Goal: Transaction & Acquisition: Book appointment/travel/reservation

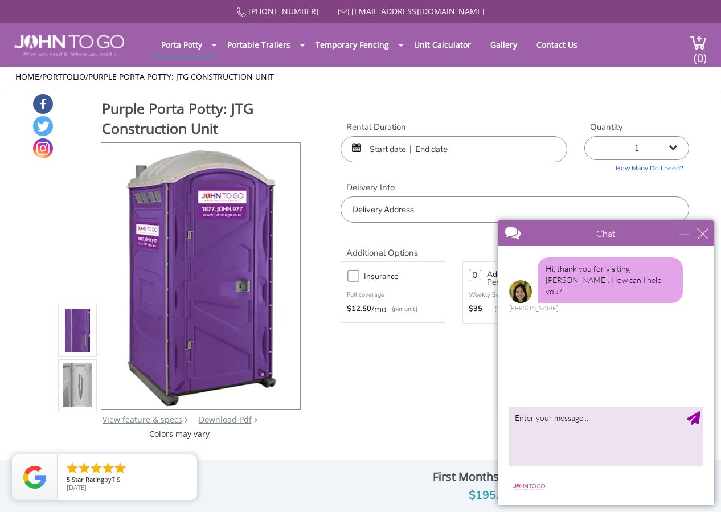
click at [355, 89] on div "Home / Portfolio / Purple Porta Potty: JTG Construction Unit" at bounding box center [360, 80] width 721 height 26
click at [707, 234] on div "close" at bounding box center [703, 233] width 11 height 11
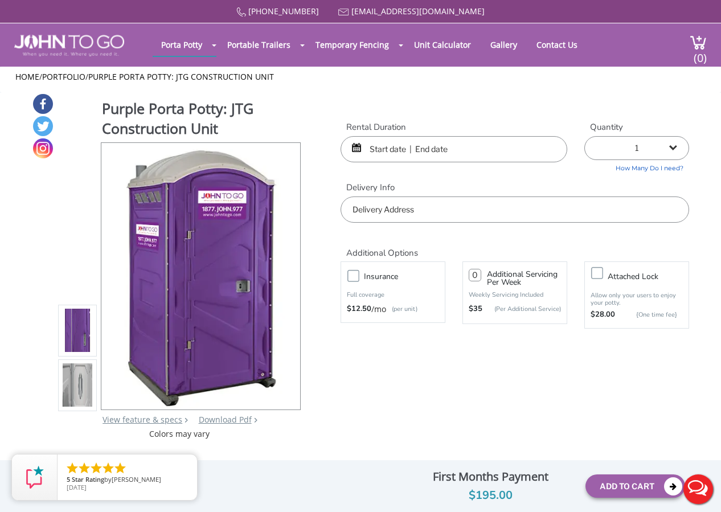
click at [392, 214] on input "text" at bounding box center [515, 210] width 349 height 26
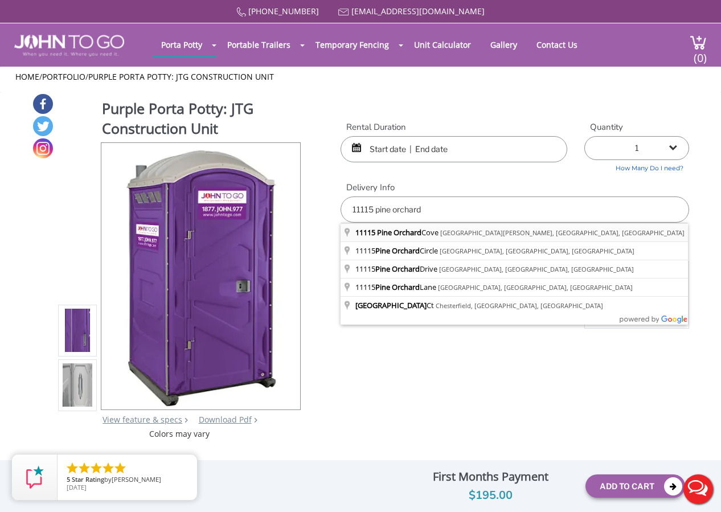
type input "[STREET_ADDRESS][PERSON_NAME]"
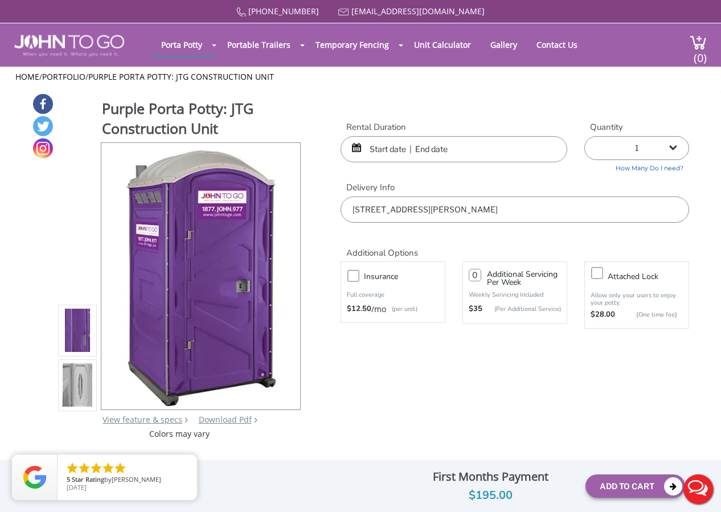
click at [379, 147] on input "text" at bounding box center [454, 149] width 227 height 26
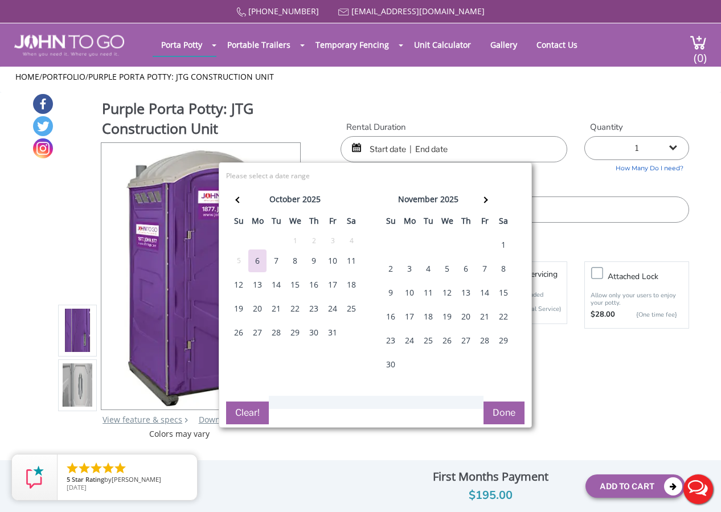
click at [256, 331] on div "27" at bounding box center [257, 332] width 18 height 23
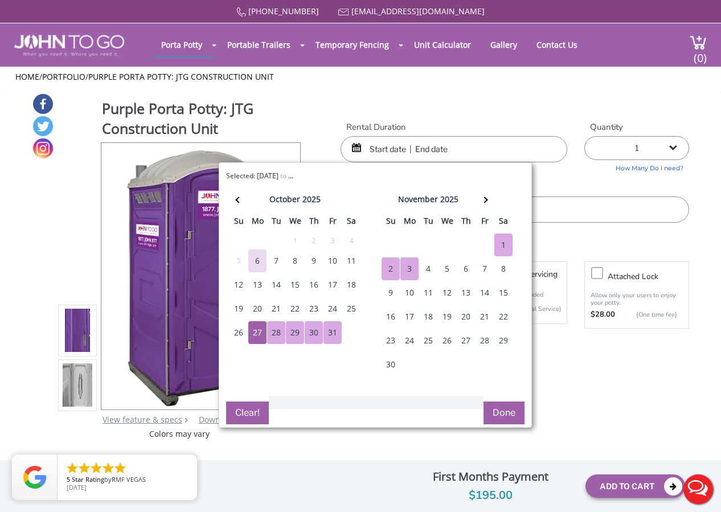
click at [410, 268] on div "3" at bounding box center [410, 269] width 18 height 23
type input "[DATE] to [DATE]"
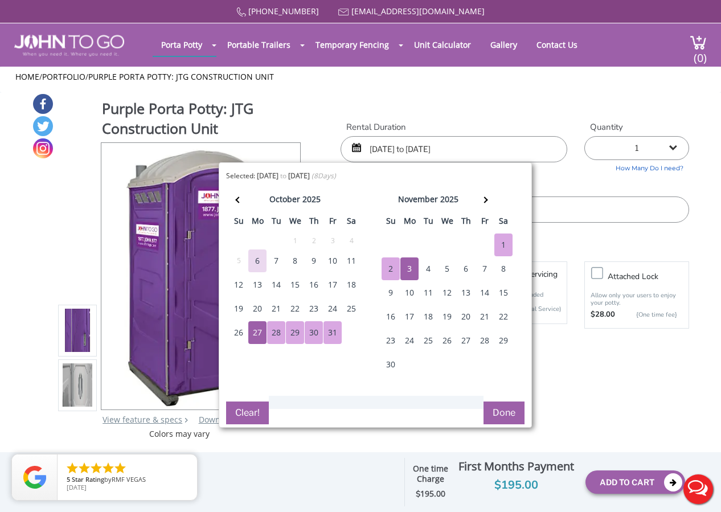
click at [639, 378] on div "Purple Porta Potty: JTG Construction Unit View feature & specs Download Pdf Pro…" at bounding box center [361, 266] width 658 height 347
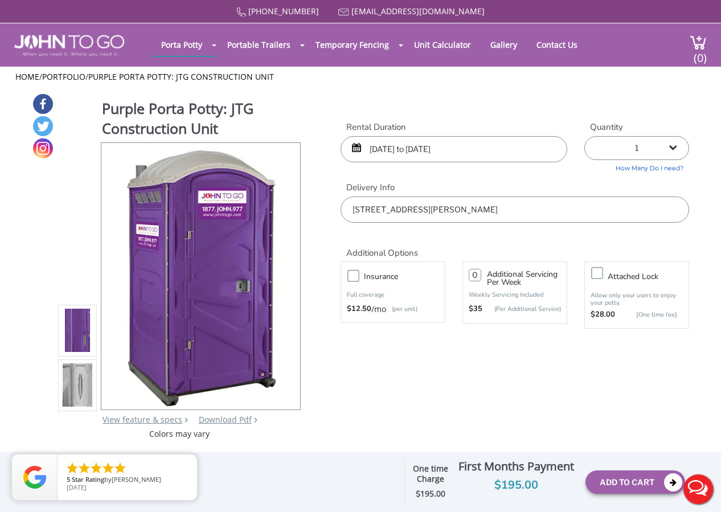
click at [703, 492] on button "Live Chat" at bounding box center [699, 490] width 46 height 46
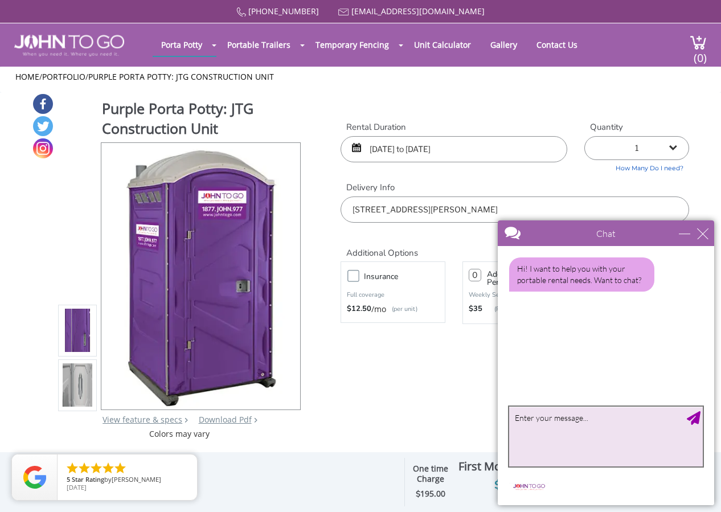
click at [544, 422] on textarea "type your message" at bounding box center [606, 437] width 194 height 60
type textarea "we need it to be purple in color"
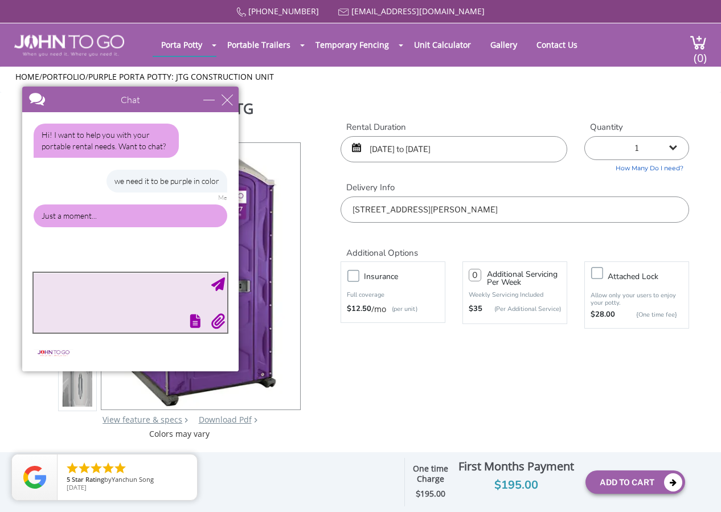
drag, startPoint x: 639, startPoint y: 233, endPoint x: 164, endPoint y: 97, distance: 494.7
click at [164, 97] on div at bounding box center [110, 100] width 176 height 27
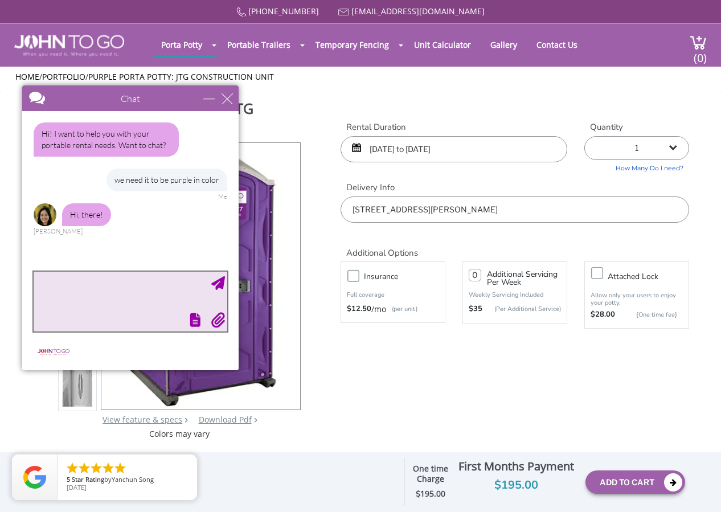
click at [104, 281] on textarea "type your message" at bounding box center [131, 302] width 194 height 60
type textarea "hello"
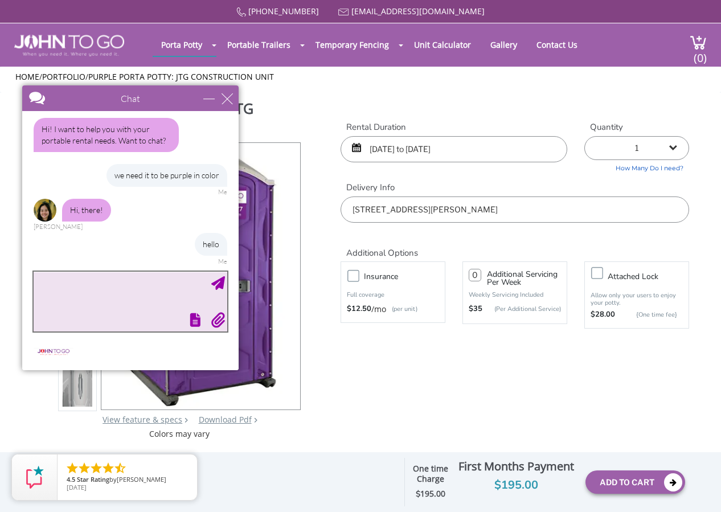
click at [108, 284] on textarea "type your message" at bounding box center [131, 302] width 194 height 60
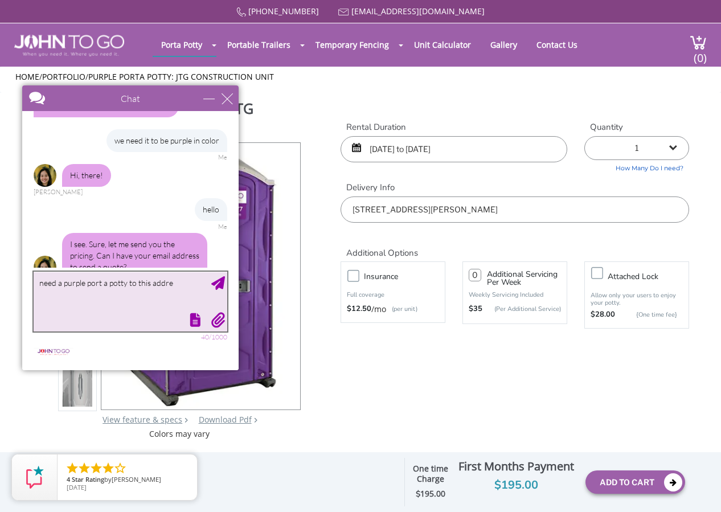
scroll to position [62, 0]
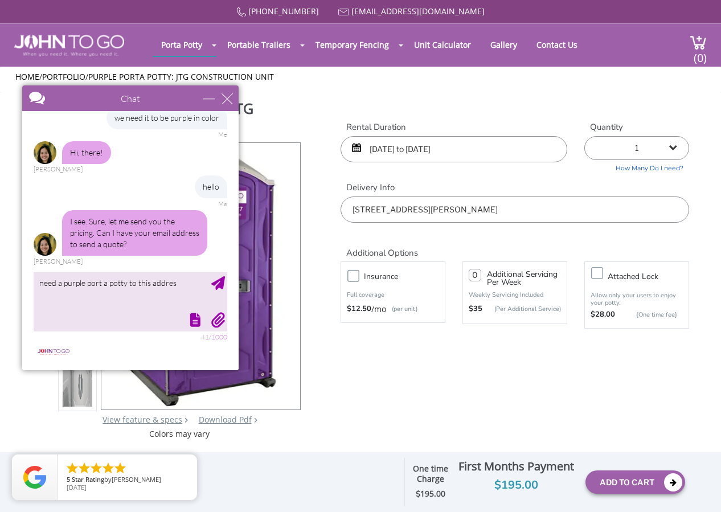
drag, startPoint x: 547, startPoint y: 208, endPoint x: 353, endPoint y: 206, distance: 193.8
click at [353, 206] on input "[STREET_ADDRESS][PERSON_NAME]" at bounding box center [515, 210] width 349 height 26
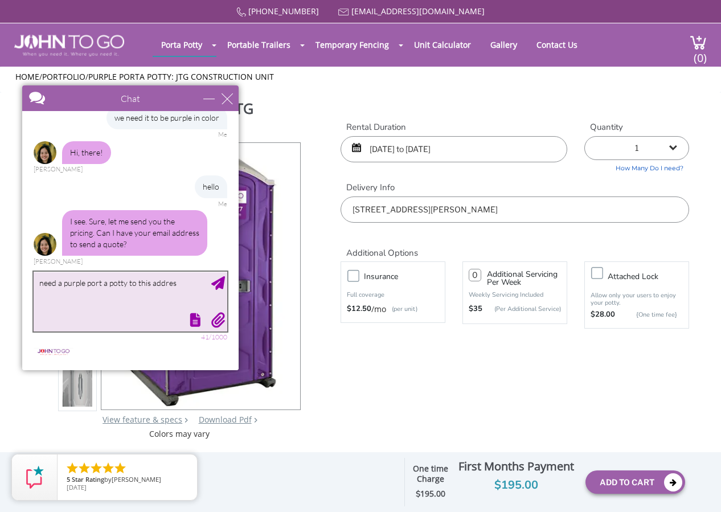
click at [75, 298] on textarea "need a purple port a potty to this addres" at bounding box center [131, 302] width 194 height 60
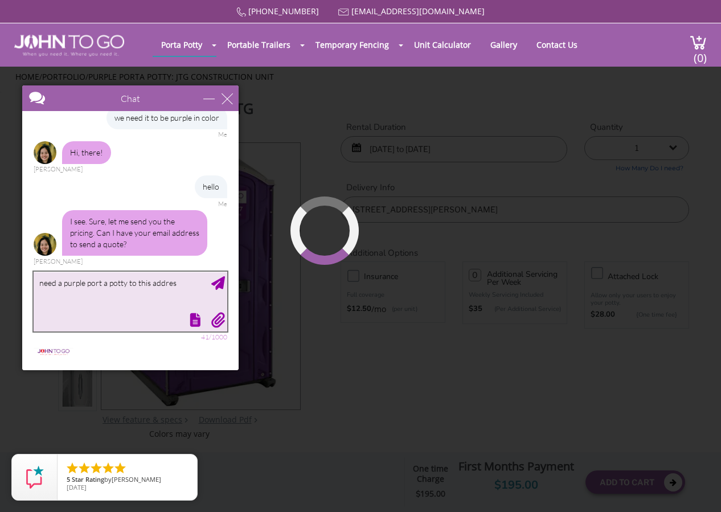
click at [179, 286] on textarea "need a purple port a potty to this addres" at bounding box center [131, 302] width 194 height 60
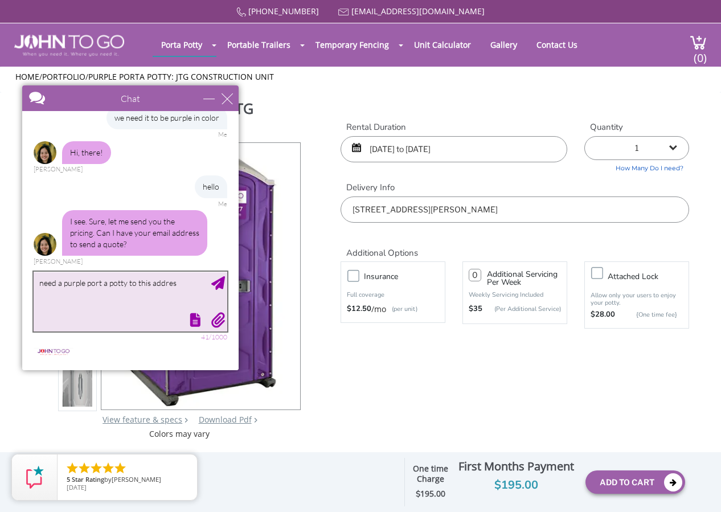
type textarea "need a purple port a potty to this address"
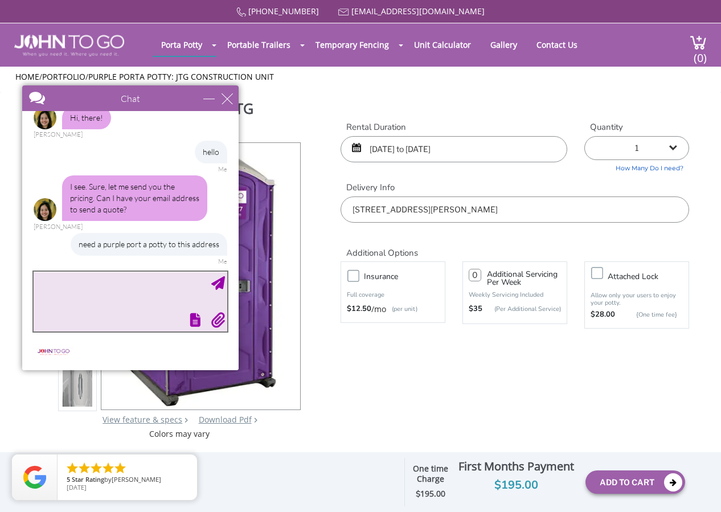
paste textarea "[STREET_ADDRESS][PERSON_NAME]"
type textarea "[STREET_ADDRESS][PERSON_NAME]"
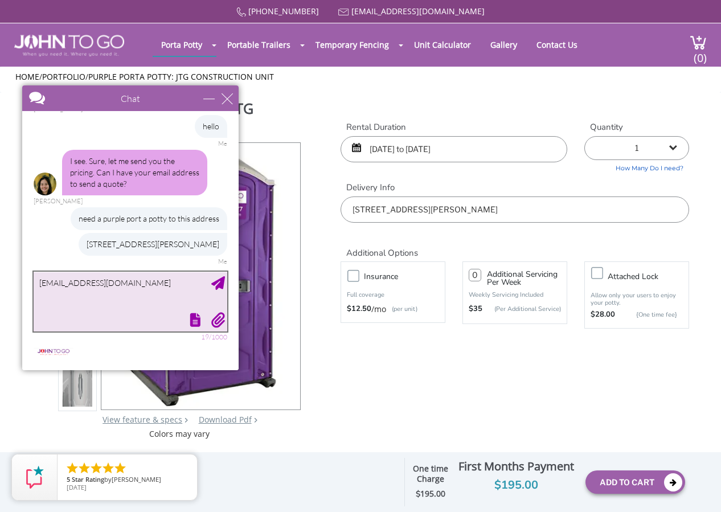
type textarea "[EMAIL_ADDRESS][DOMAIN_NAME]"
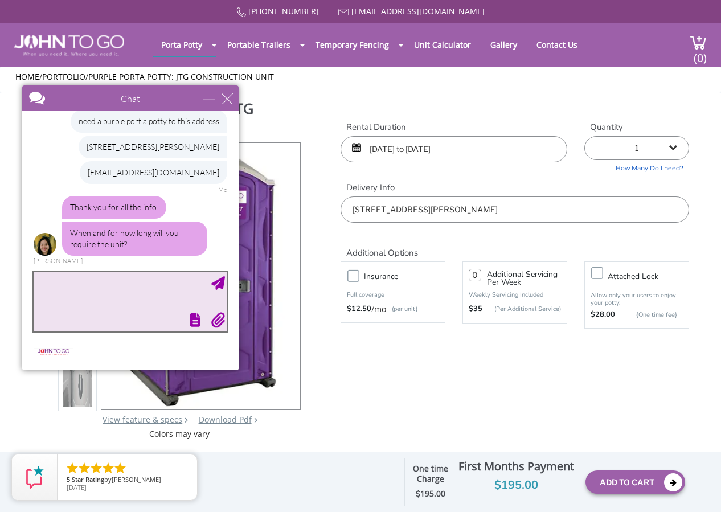
scroll to position [231, 0]
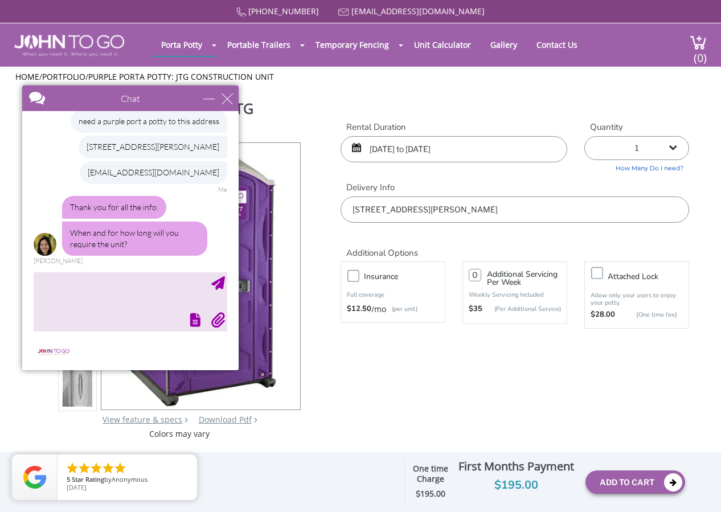
drag, startPoint x: 483, startPoint y: 145, endPoint x: 360, endPoint y: 141, distance: 123.2
click at [358, 141] on input "[DATE] to [DATE]" at bounding box center [454, 149] width 227 height 26
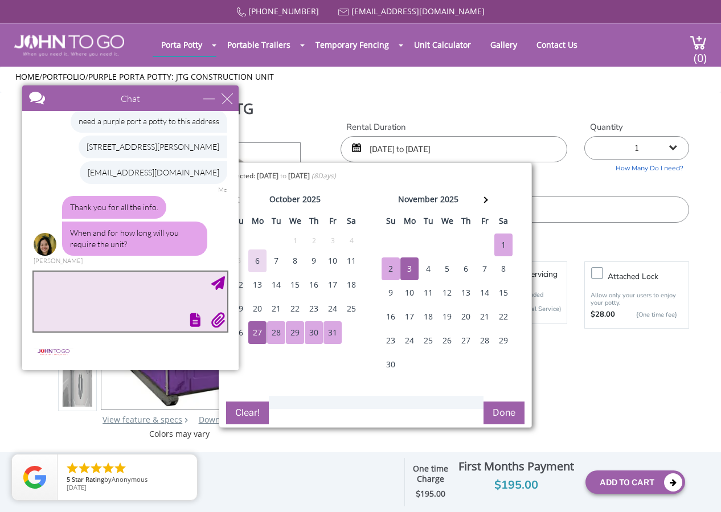
click at [66, 278] on textarea "type your message" at bounding box center [131, 302] width 194 height 60
paste textarea "[DATE] to [DATE]"
type textarea "[DATE] to [DATE]"
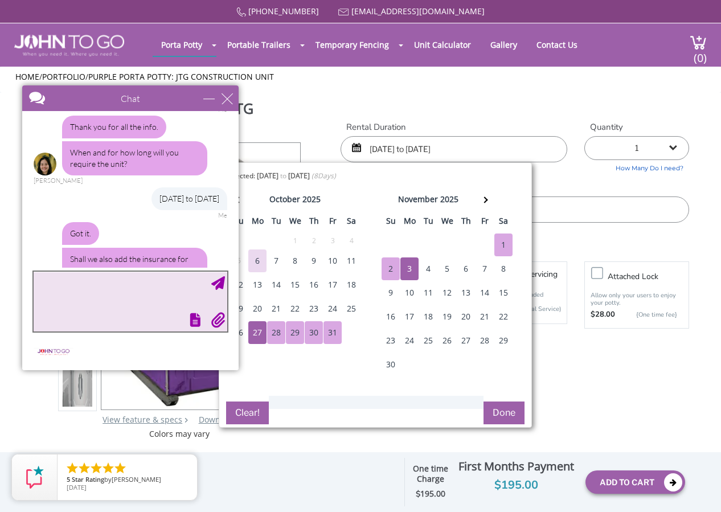
scroll to position [349, 0]
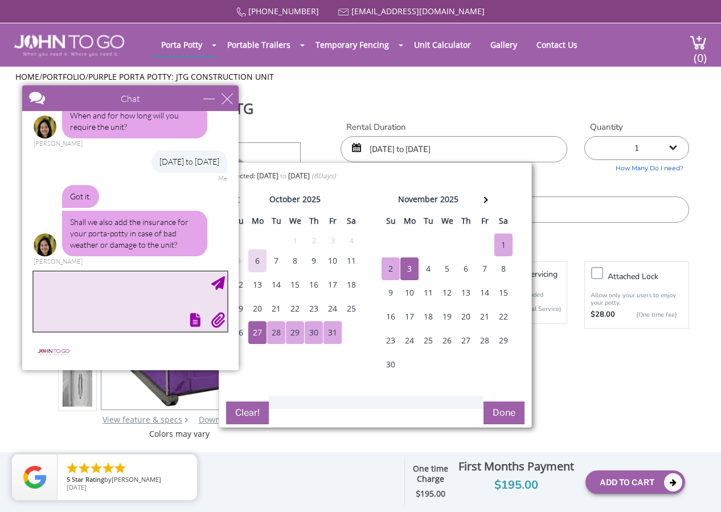
click at [71, 278] on textarea "type your message" at bounding box center [131, 302] width 194 height 60
type textarea "no wont be needed"
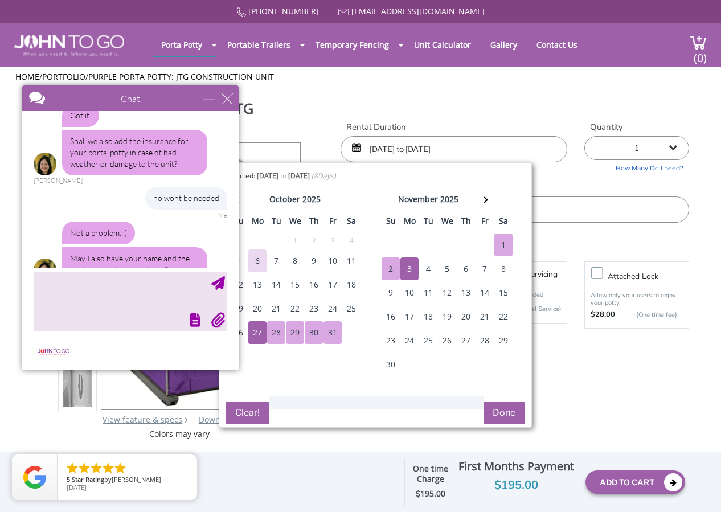
scroll to position [455, 0]
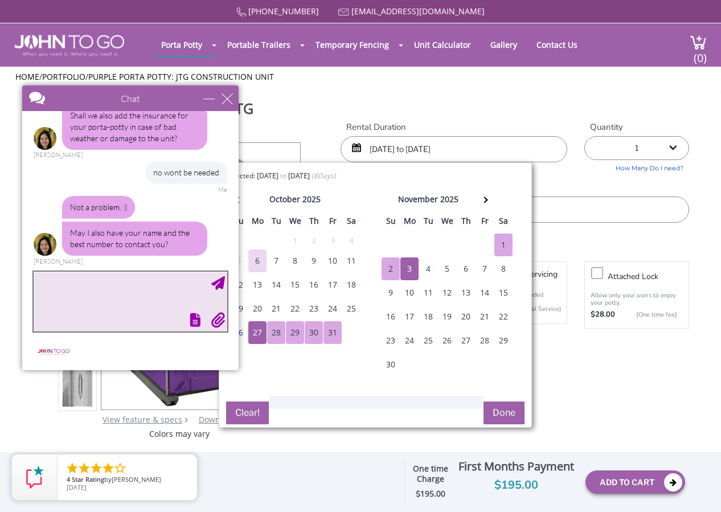
click at [108, 302] on textarea "type your message" at bounding box center [131, 302] width 194 height 60
type textarea "2604374909"
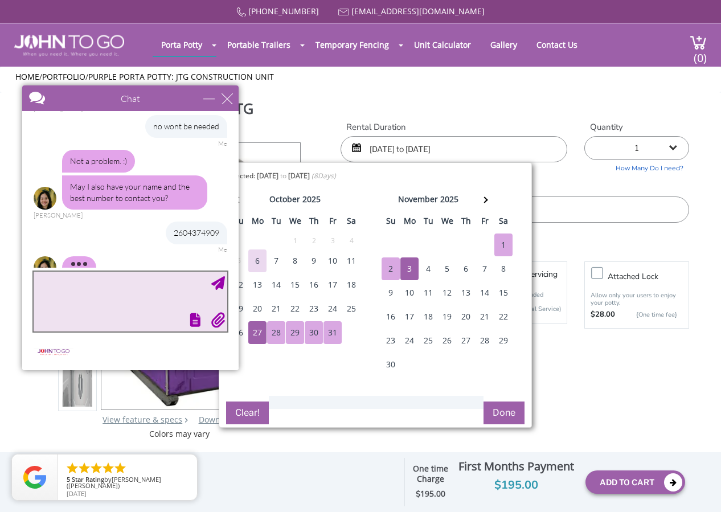
scroll to position [525, 0]
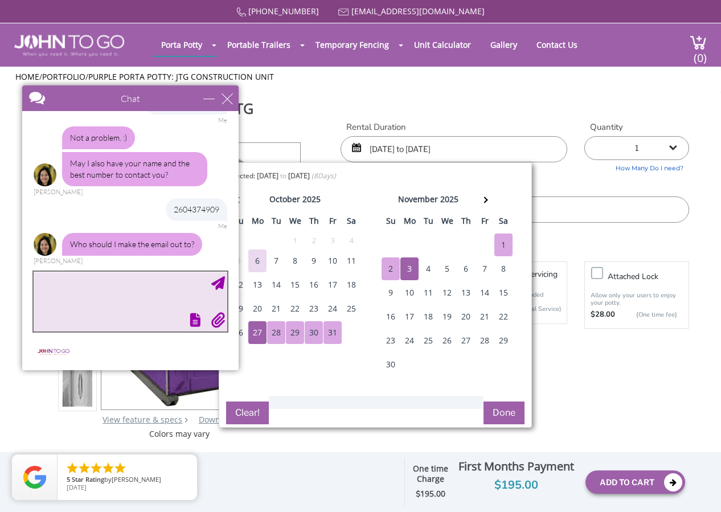
click at [137, 280] on textarea "type your message" at bounding box center [131, 302] width 194 height 60
type textarea "[PERSON_NAME]"
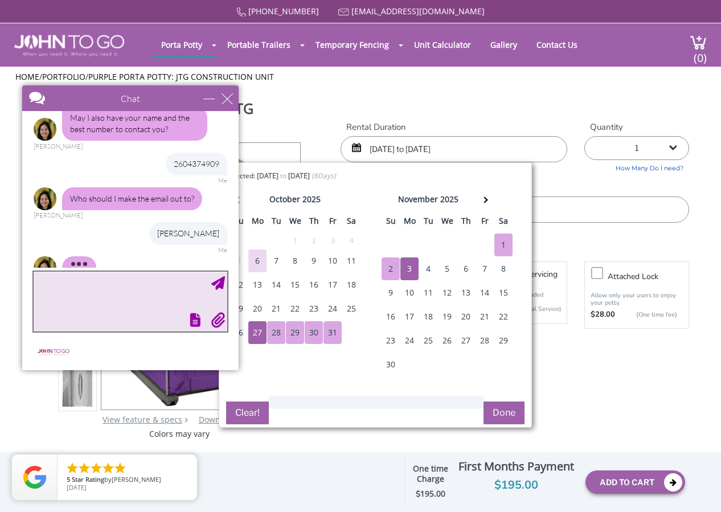
scroll to position [594, 0]
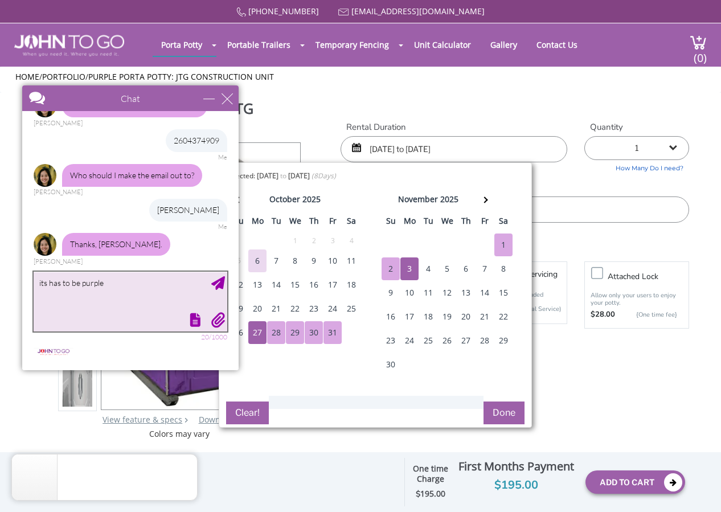
type textarea "its has to be purple!"
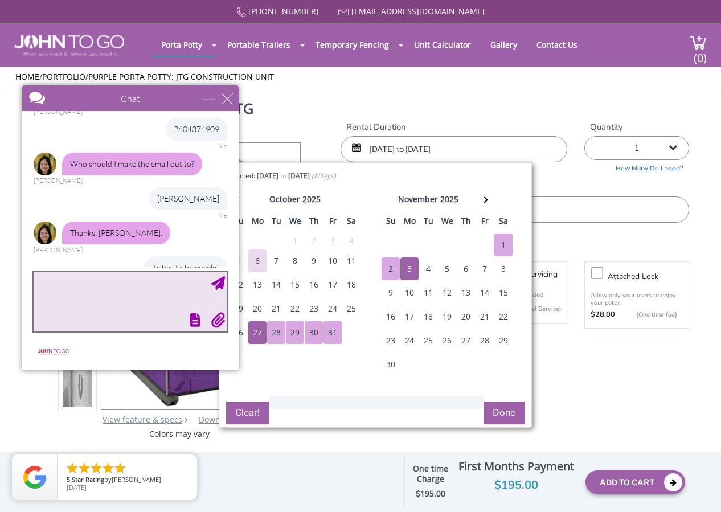
scroll to position [629, 0]
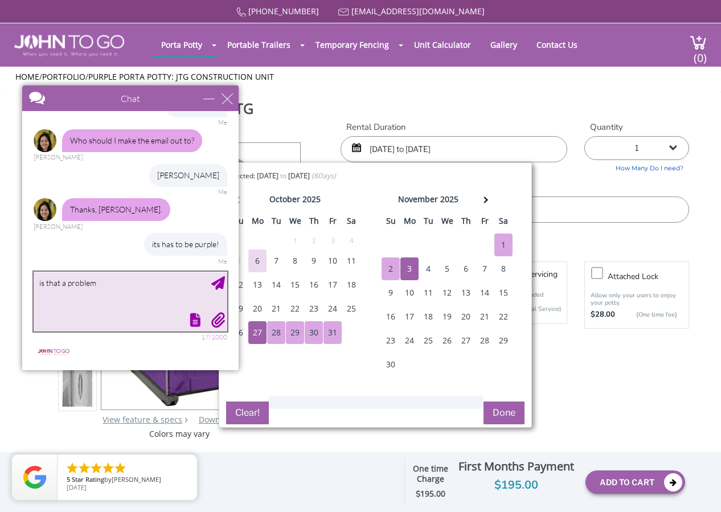
type textarea "is that a problem?"
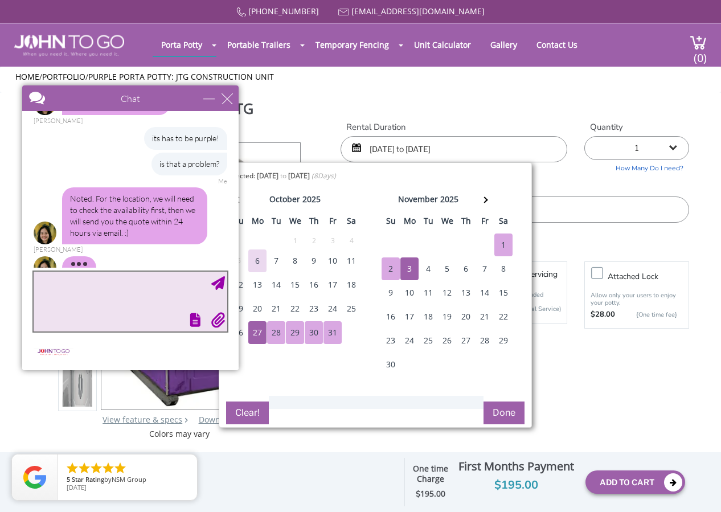
scroll to position [758, 0]
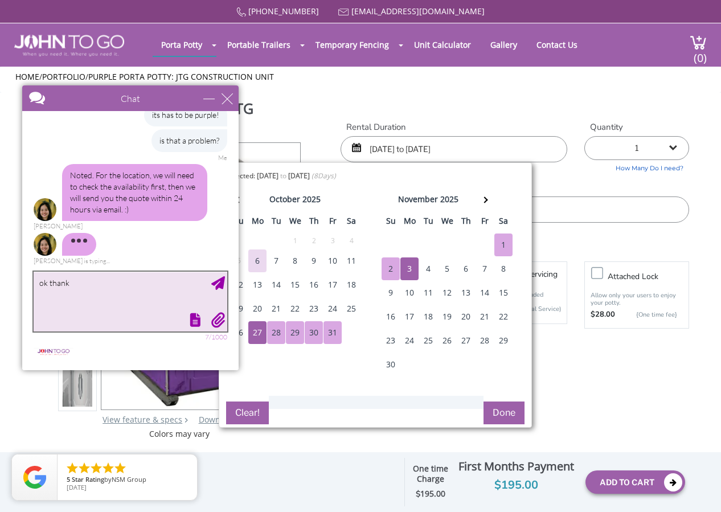
type textarea "ok thanks"
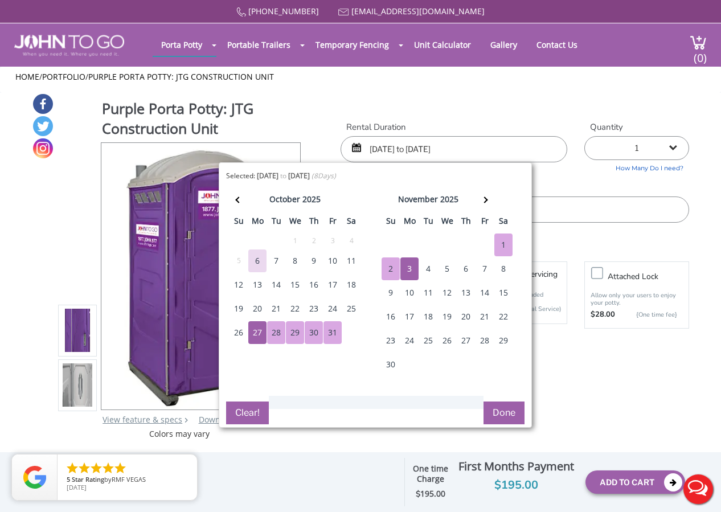
scroll to position [0, 0]
drag, startPoint x: 414, startPoint y: 172, endPoint x: 494, endPoint y: 178, distance: 80.1
click at [511, 152] on body "Home [PHONE_NUMBER] [EMAIL_ADDRESS][DOMAIN_NAME] [GEOGRAPHIC_DATA] Portable Toi…" at bounding box center [360, 263] width 721 height 527
